Goal: Information Seeking & Learning: Learn about a topic

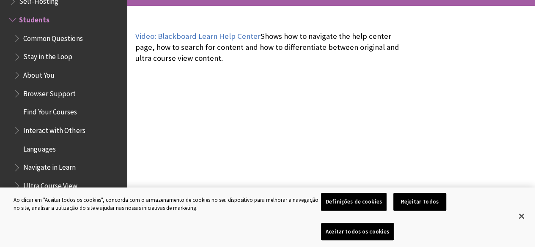
scroll to position [211, 0]
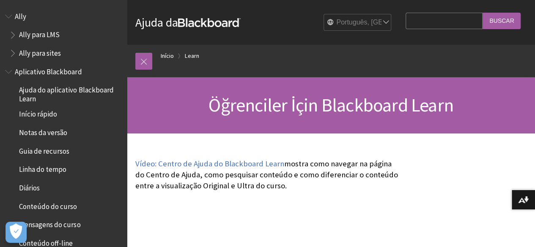
scroll to position [745, 0]
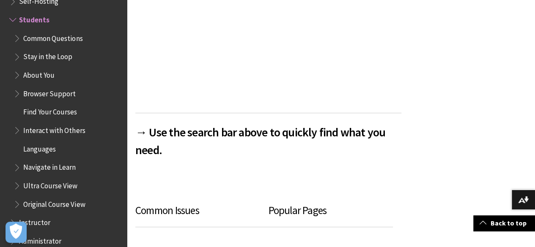
scroll to position [312, 0]
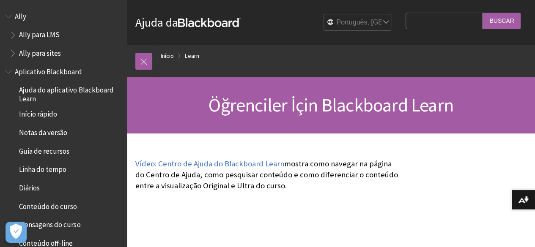
scroll to position [745, 0]
